Goal: Information Seeking & Learning: Learn about a topic

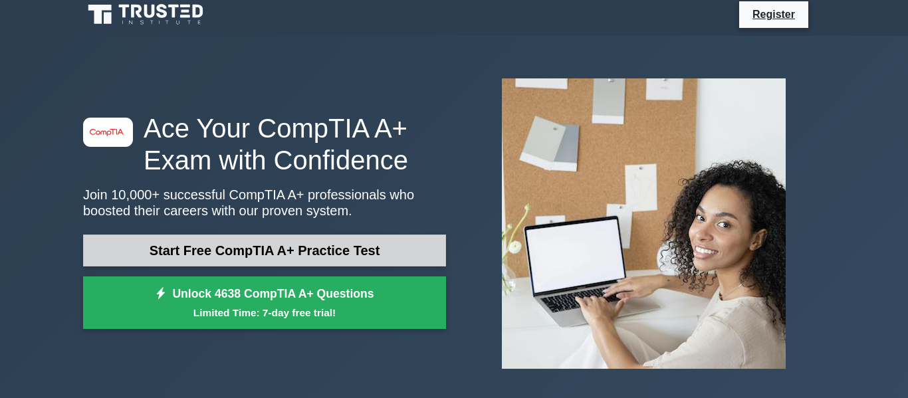
scroll to position [9, 0]
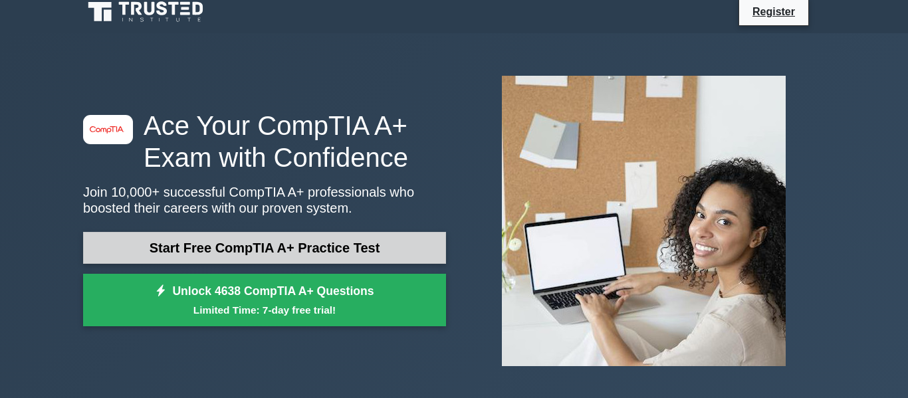
click at [335, 247] on link "Start Free CompTIA A+ Practice Test" at bounding box center [264, 248] width 363 height 32
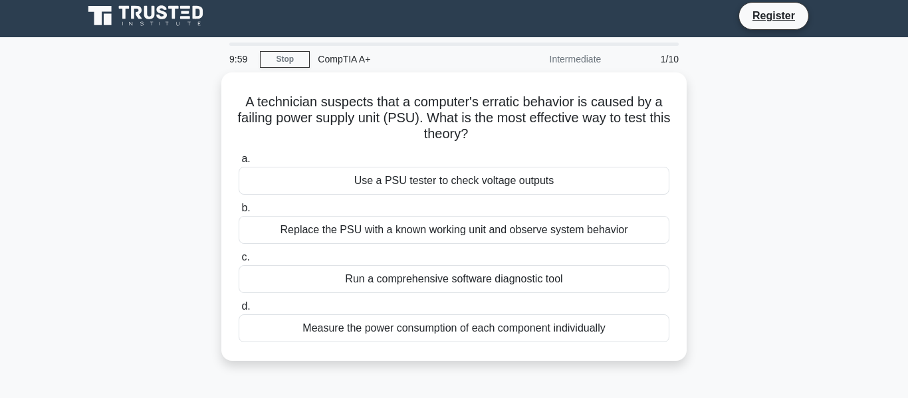
scroll to position [6, 0]
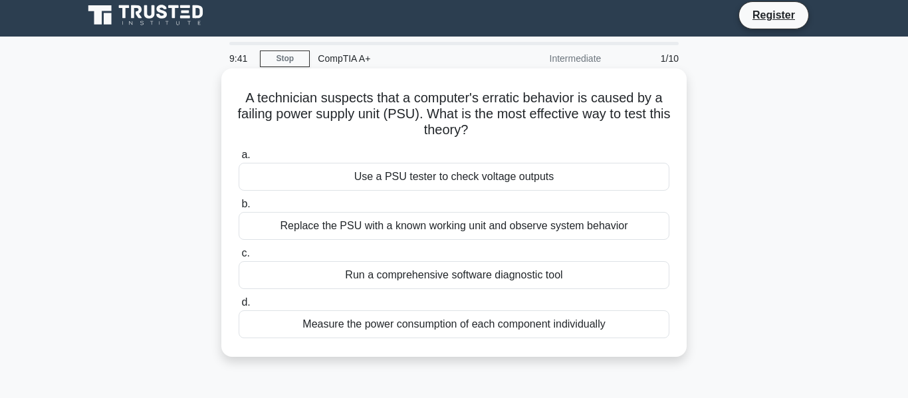
click at [456, 176] on div "Use a PSU tester to check voltage outputs" at bounding box center [454, 177] width 431 height 28
click at [239, 160] on input "a. Use a PSU tester to check voltage outputs" at bounding box center [239, 155] width 0 height 9
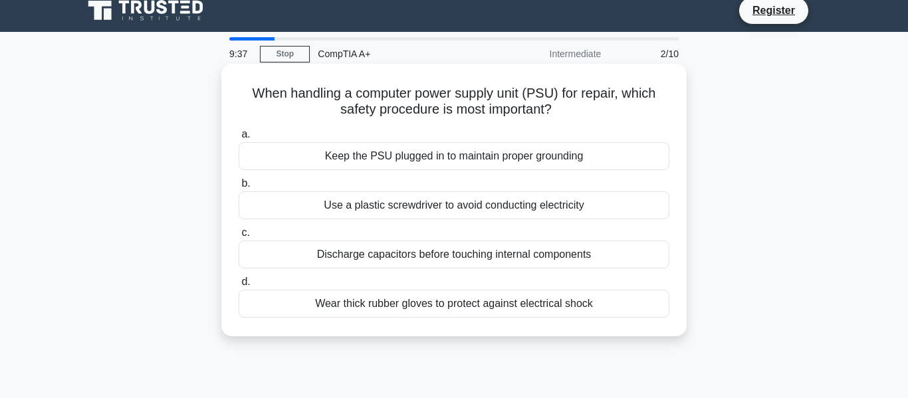
scroll to position [0, 0]
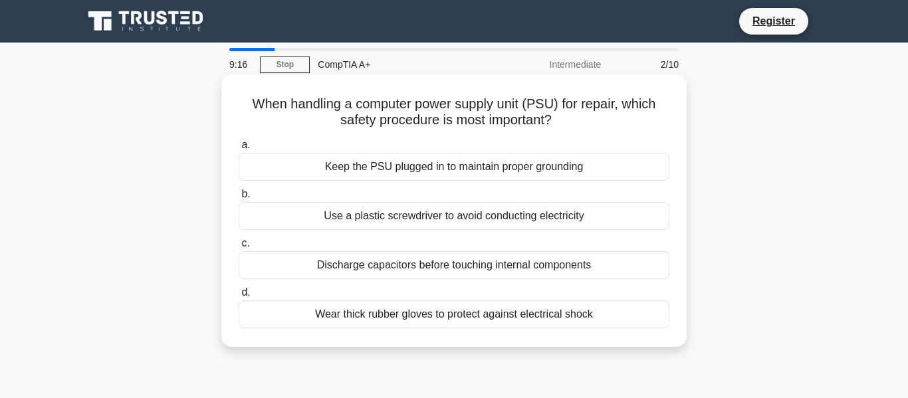
click at [446, 317] on div "Wear thick rubber gloves to protect against electrical shock" at bounding box center [454, 315] width 431 height 28
click at [239, 297] on input "d. Wear thick rubber gloves to protect against electrical shock" at bounding box center [239, 293] width 0 height 9
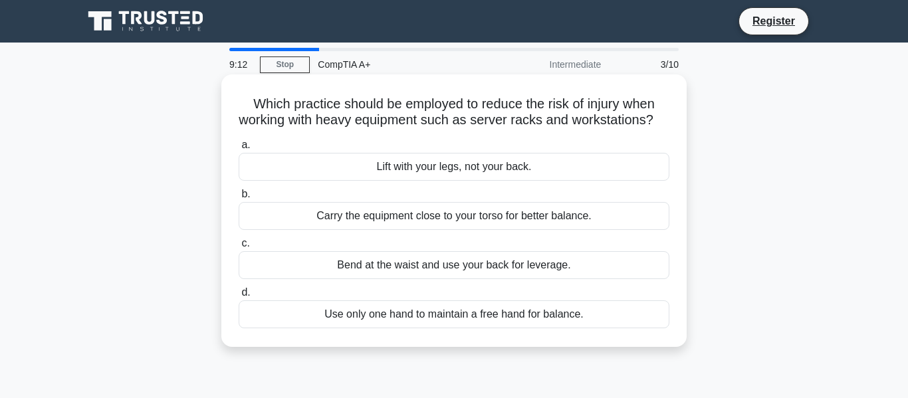
click at [610, 136] on div "a. Lift with your legs, not your back. b. Carry the equipment close to your tor…" at bounding box center [454, 232] width 447 height 197
click at [528, 170] on div "Lift with your legs, not your back." at bounding box center [454, 167] width 431 height 28
click at [239, 150] on input "a. Lift with your legs, not your back." at bounding box center [239, 145] width 0 height 9
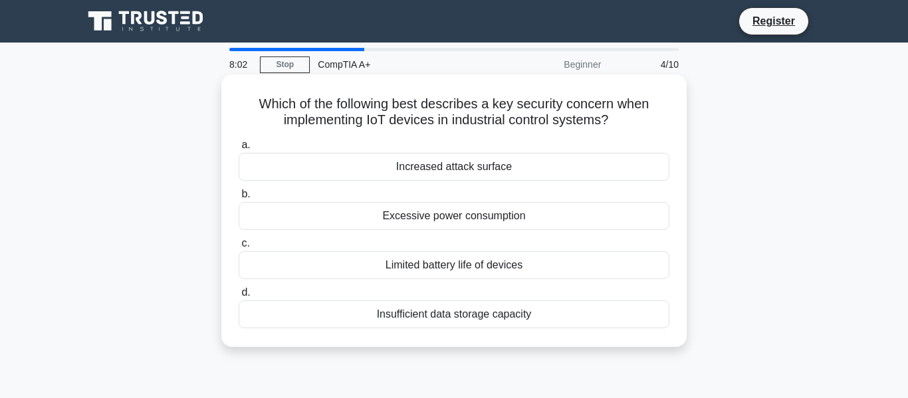
click at [569, 166] on div "Increased attack surface" at bounding box center [454, 167] width 431 height 28
click at [239, 150] on input "a. Increased attack surface" at bounding box center [239, 145] width 0 height 9
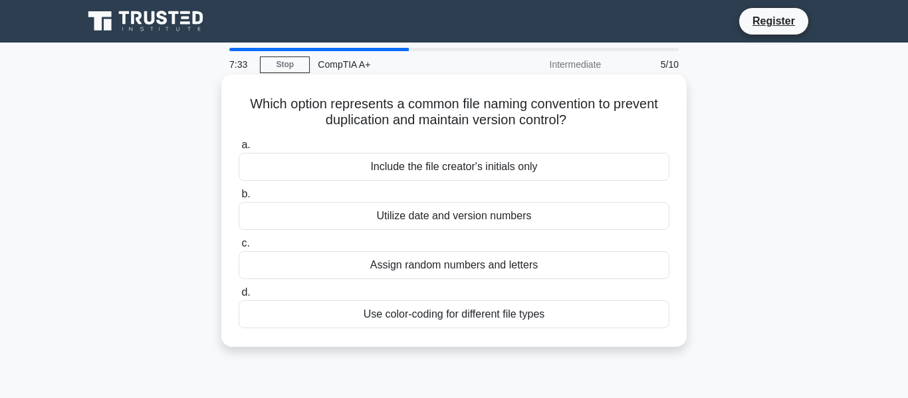
click at [477, 220] on div "Utilize date and version numbers" at bounding box center [454, 216] width 431 height 28
click at [239, 199] on input "b. Utilize date and version numbers" at bounding box center [239, 194] width 0 height 9
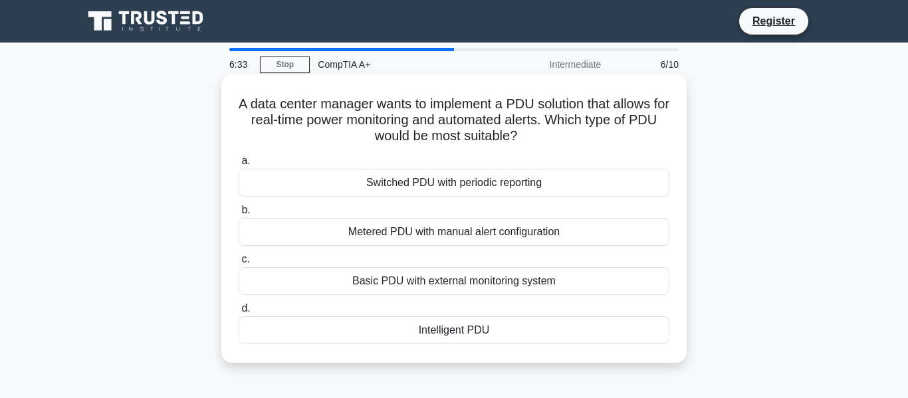
click at [491, 335] on div "Intelligent PDU" at bounding box center [454, 331] width 431 height 28
click at [239, 313] on input "d. Intelligent PDU" at bounding box center [239, 309] width 0 height 9
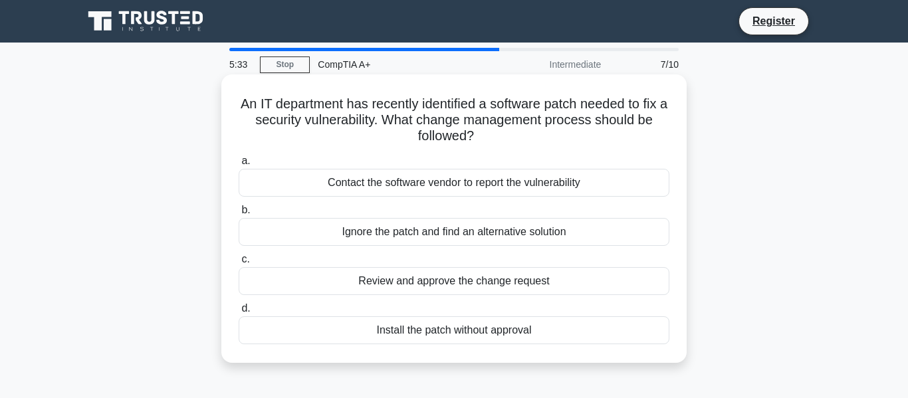
click at [427, 281] on div "Review and approve the change request" at bounding box center [454, 281] width 431 height 28
click at [239, 264] on input "c. Review and approve the change request" at bounding box center [239, 259] width 0 height 9
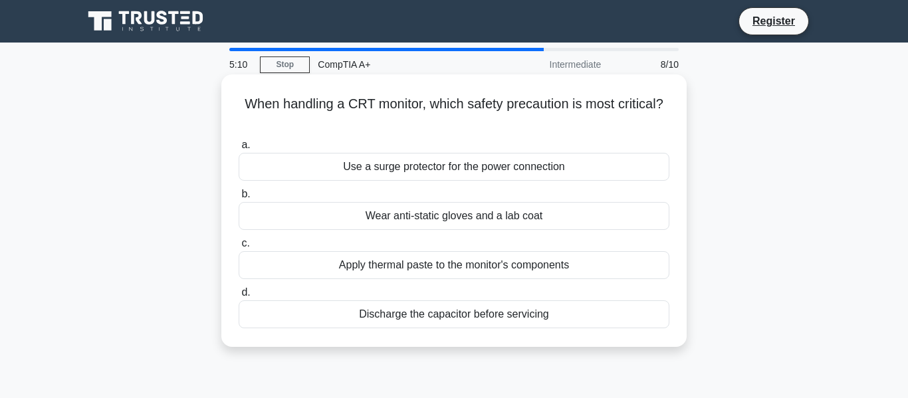
click at [544, 313] on div "Discharge the capacitor before servicing" at bounding box center [454, 315] width 431 height 28
click at [239, 297] on input "d. Discharge the capacitor before servicing" at bounding box center [239, 293] width 0 height 9
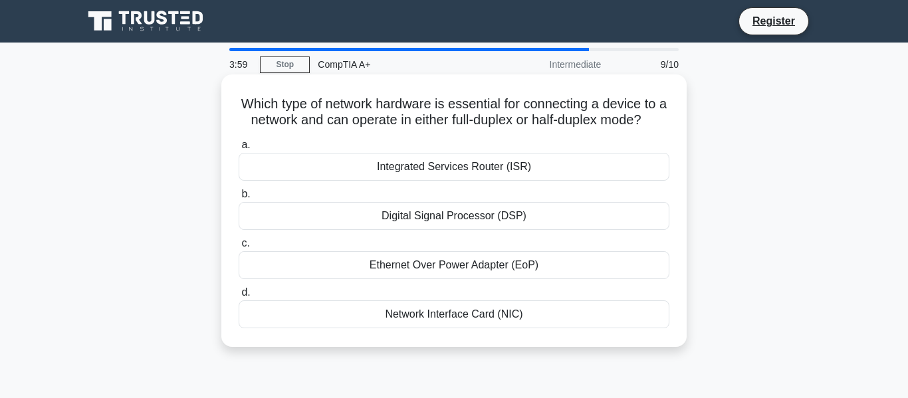
click at [505, 321] on div "Network Interface Card (NIC)" at bounding box center [454, 315] width 431 height 28
click at [239, 297] on input "d. Network Interface Card (NIC)" at bounding box center [239, 293] width 0 height 9
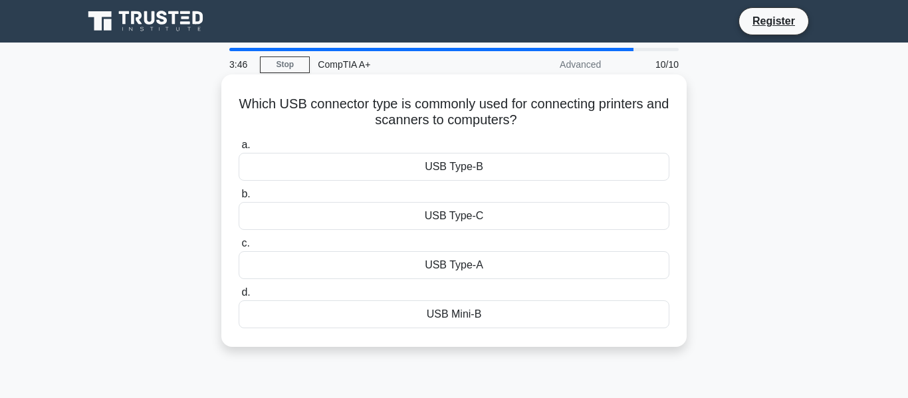
click at [501, 166] on div "USB Type-B" at bounding box center [454, 167] width 431 height 28
click at [239, 150] on input "a. USB Type-B" at bounding box center [239, 145] width 0 height 9
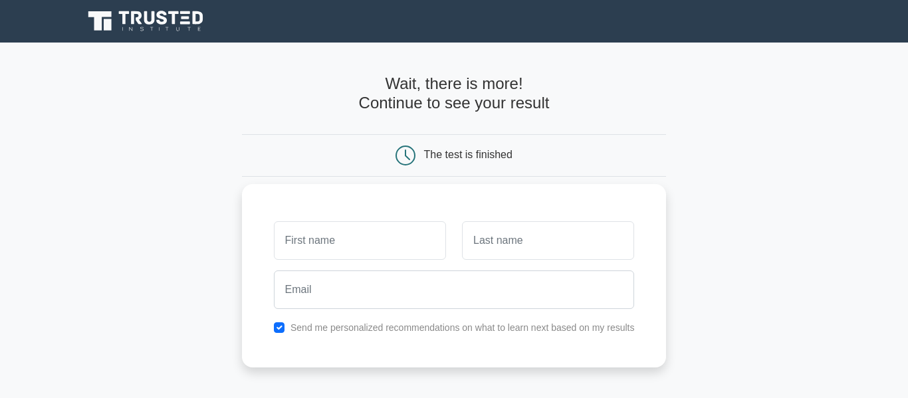
click at [374, 331] on label "Send me personalized recommendations on what to learn next based on my results" at bounding box center [463, 328] width 344 height 11
click at [280, 328] on input "checkbox" at bounding box center [279, 328] width 11 height 11
checkbox input "false"
click at [352, 251] on input "text" at bounding box center [360, 240] width 172 height 39
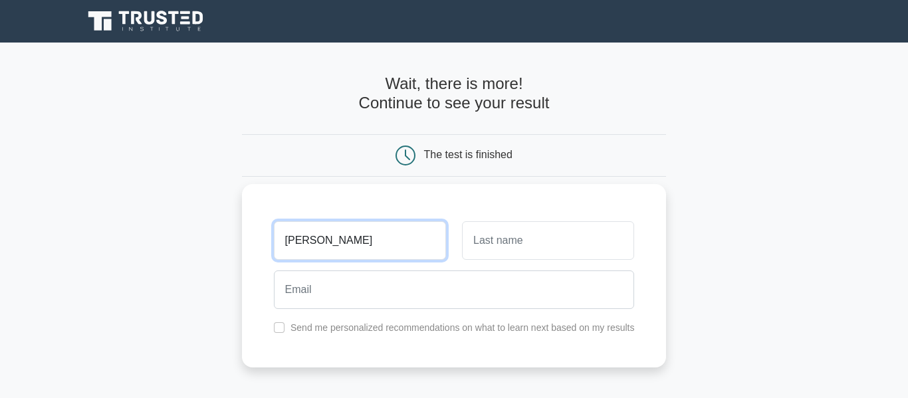
type input "Thomas"
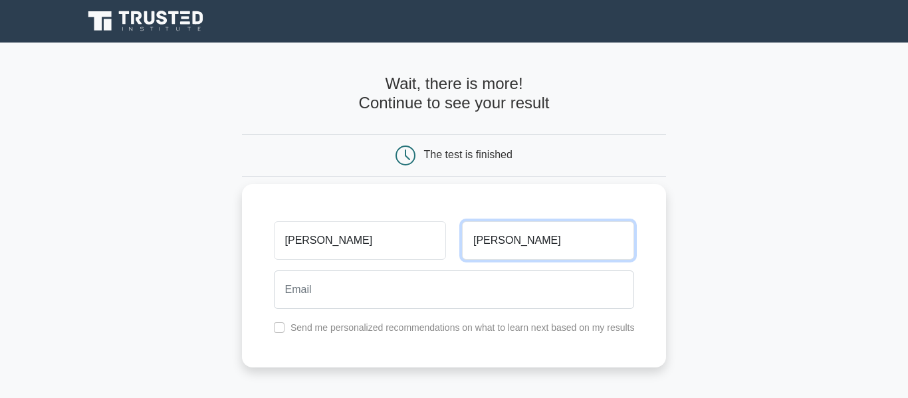
type input "Bryant"
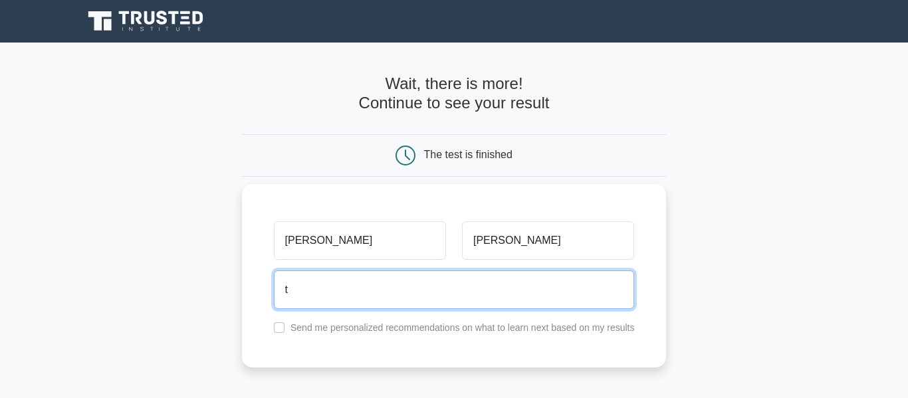
type input "tdbryant@wfisd.net"
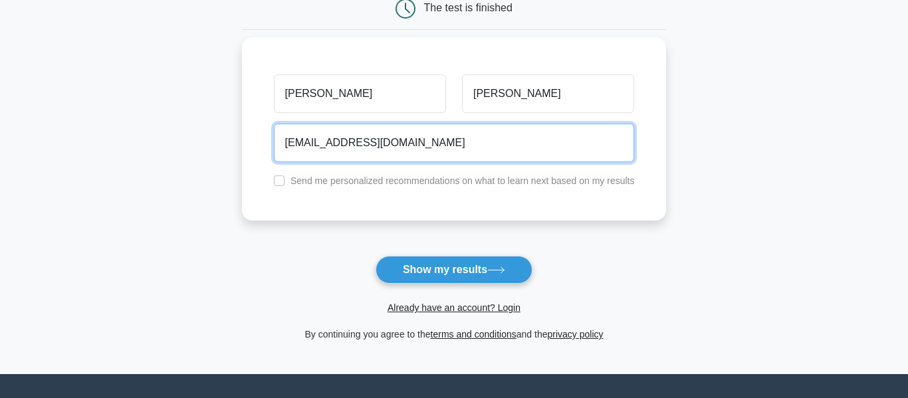
scroll to position [168, 0]
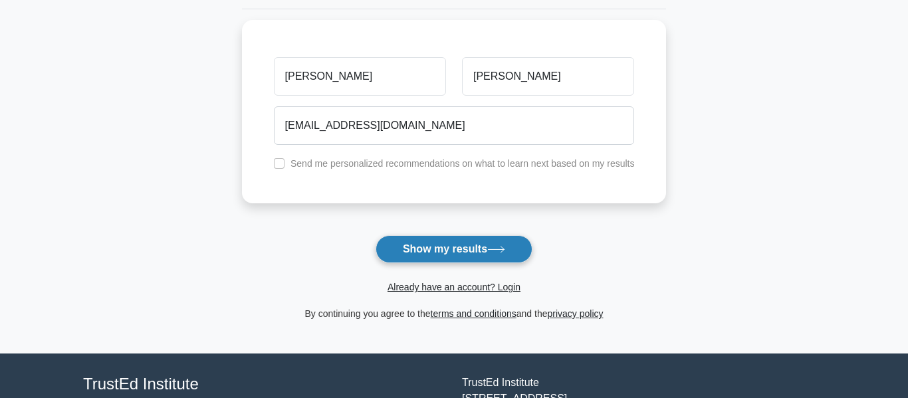
click at [463, 243] on button "Show my results" at bounding box center [454, 249] width 157 height 28
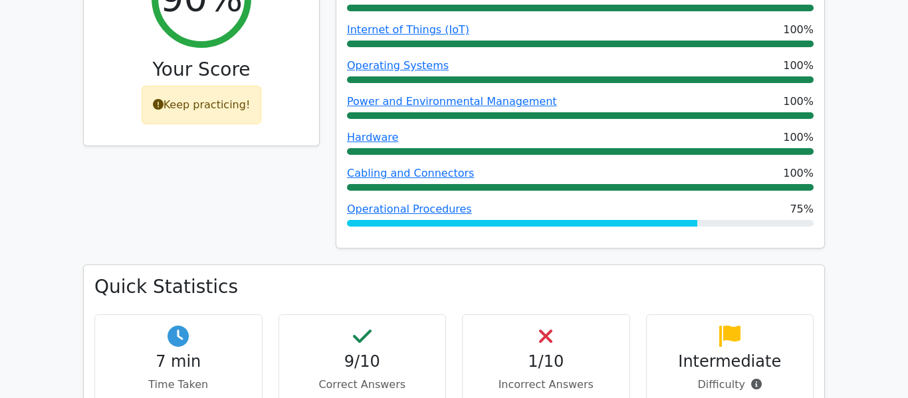
scroll to position [595, 0]
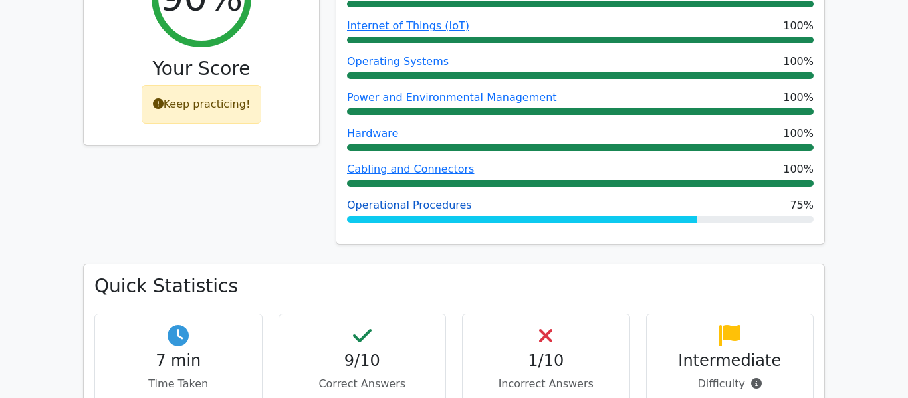
click at [411, 199] on link "Operational Procedures" at bounding box center [409, 205] width 125 height 13
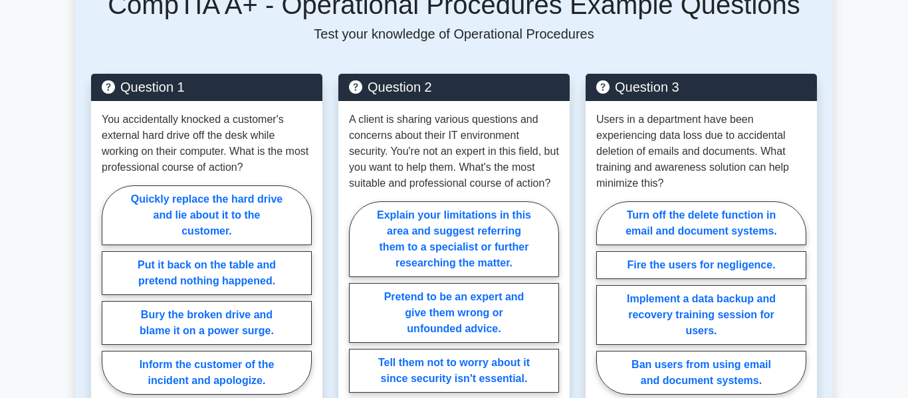
scroll to position [676, 0]
